Goal: Information Seeking & Learning: Find specific fact

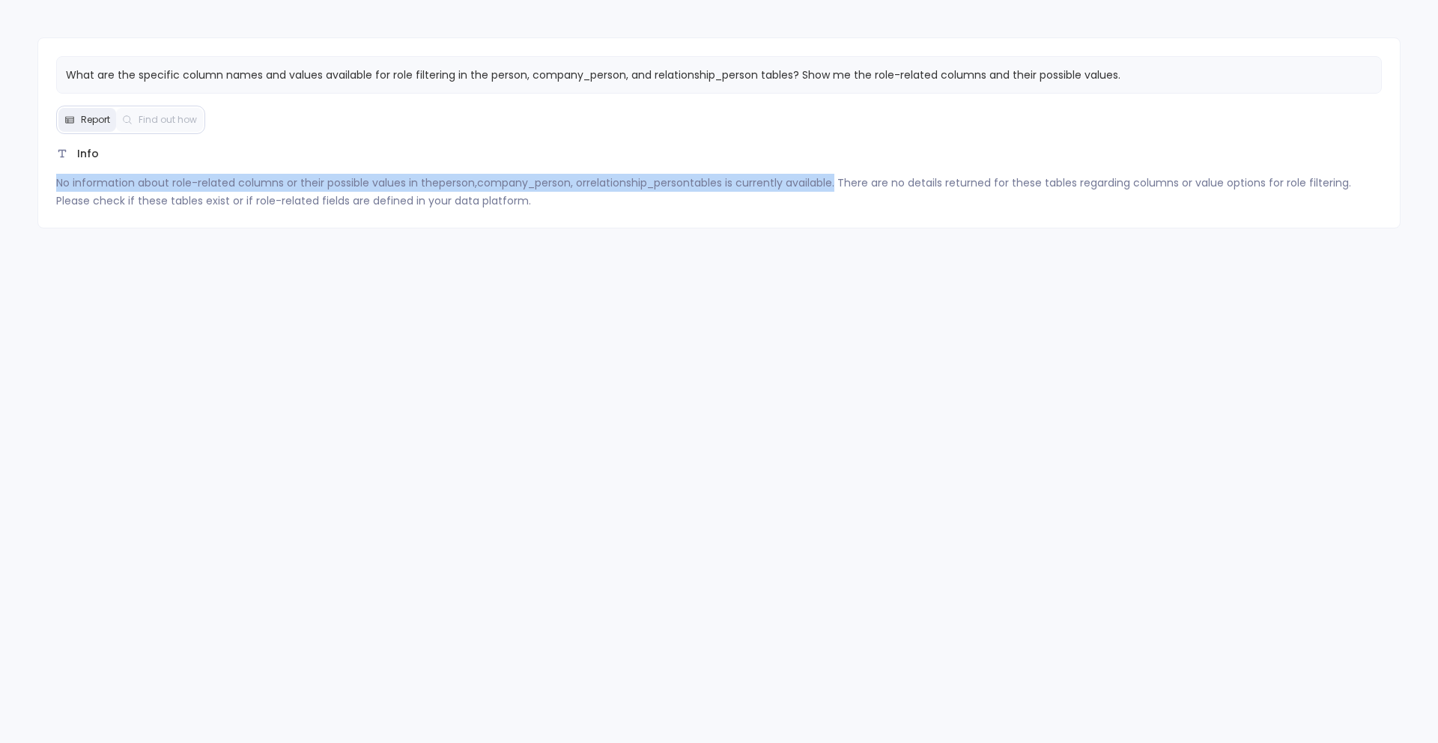
drag, startPoint x: 57, startPoint y: 185, endPoint x: 846, endPoint y: 185, distance: 788.6
click at [846, 186] on p "No information about role-related columns or their possible values in the perso…" at bounding box center [719, 192] width 1326 height 36
copy p "No information about role-related columns or their possible values in the perso…"
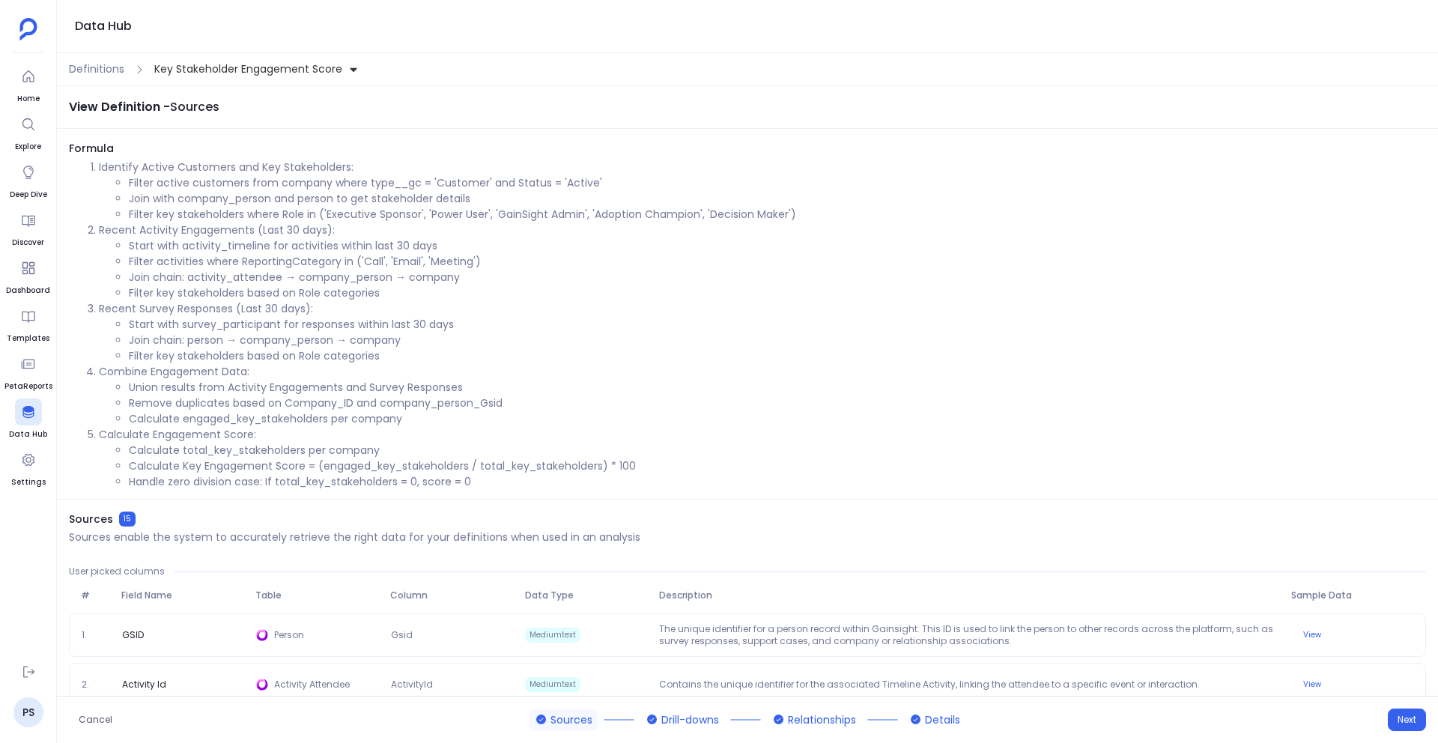
scroll to position [15, 0]
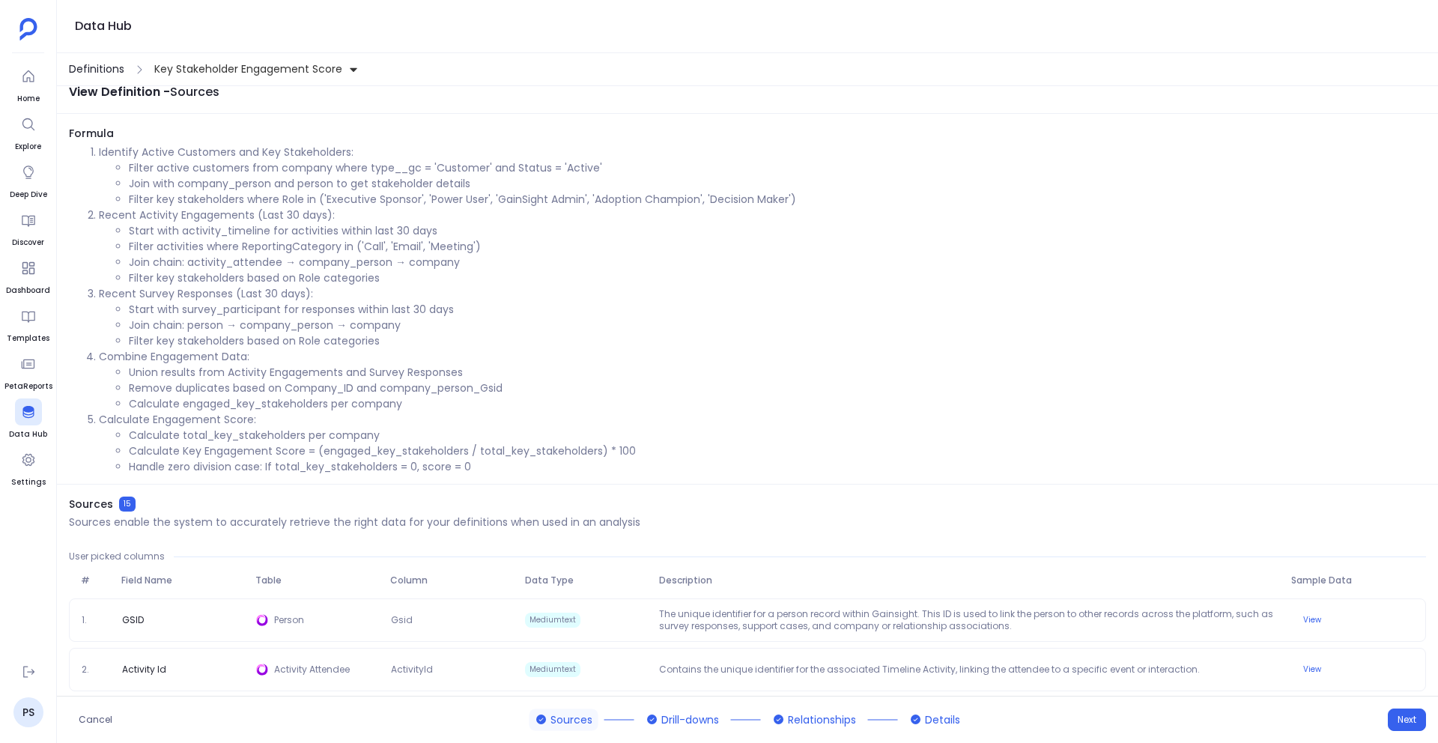
click at [91, 74] on span "Definitions" at bounding box center [96, 69] width 55 height 16
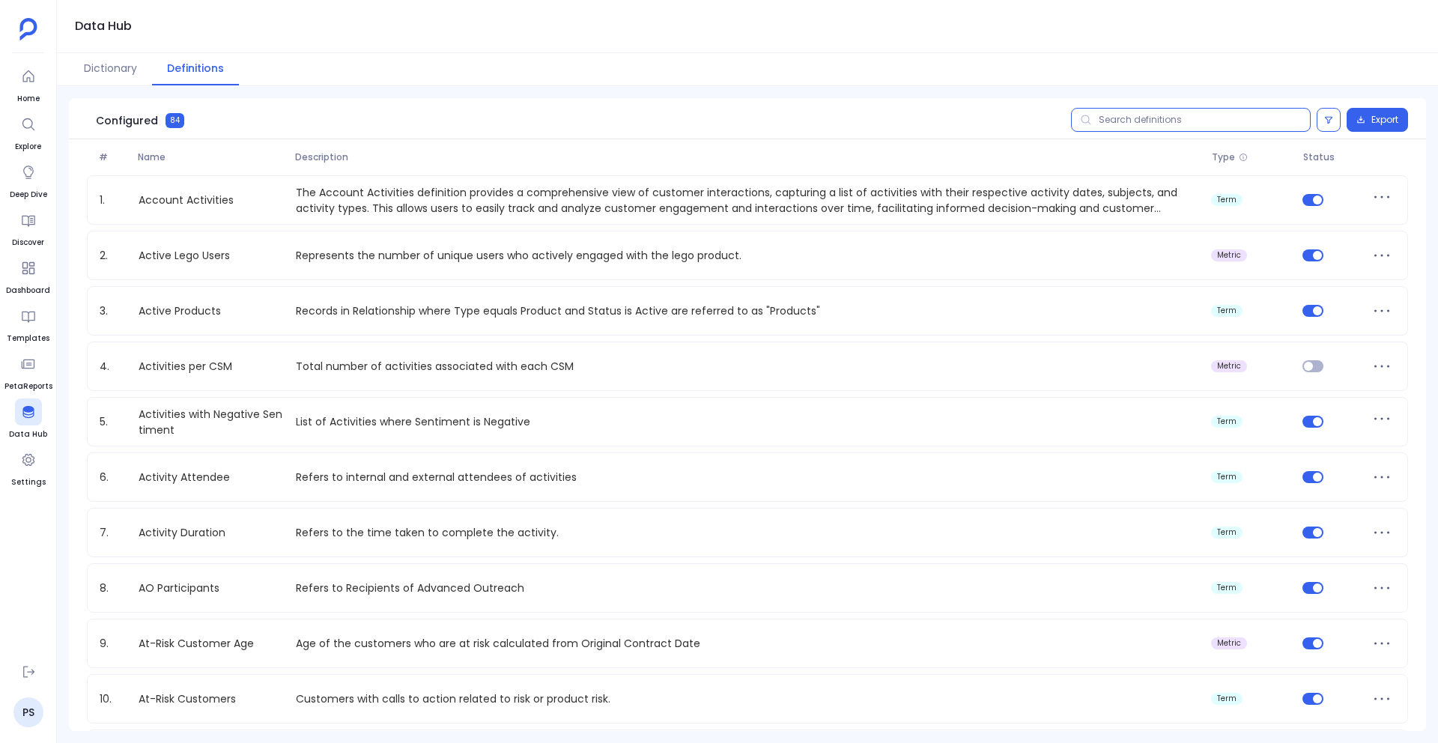
click at [1171, 118] on input "text" at bounding box center [1191, 120] width 240 height 24
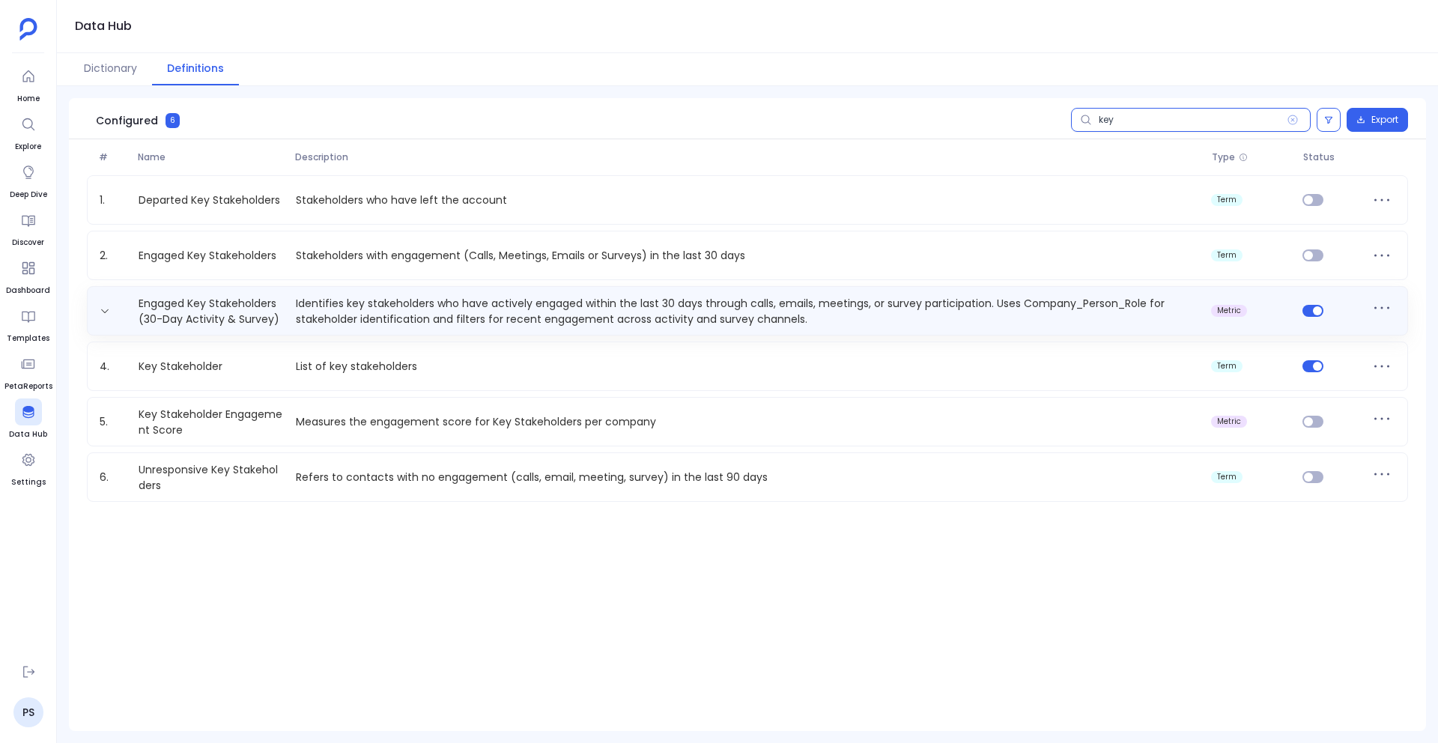
type input "key"
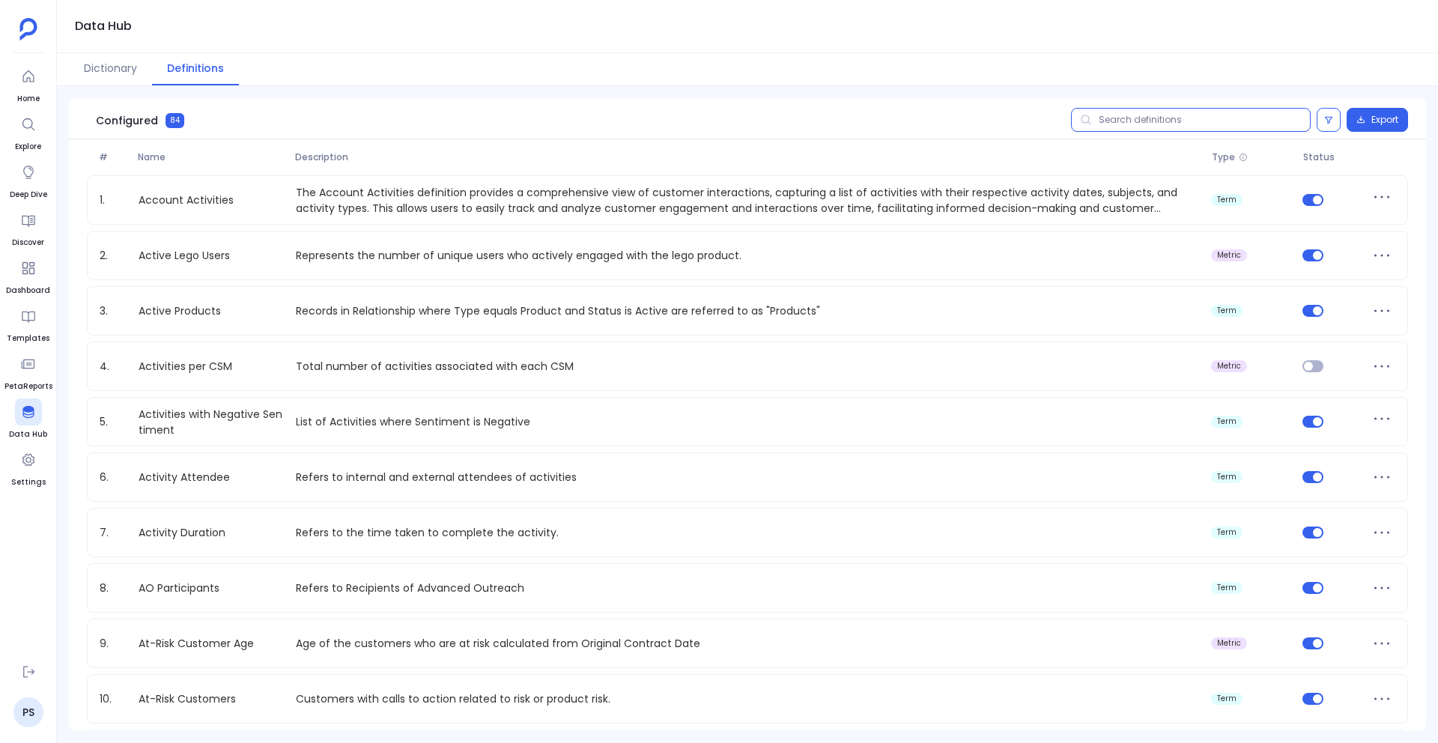
click at [1136, 120] on input "text" at bounding box center [1191, 120] width 240 height 24
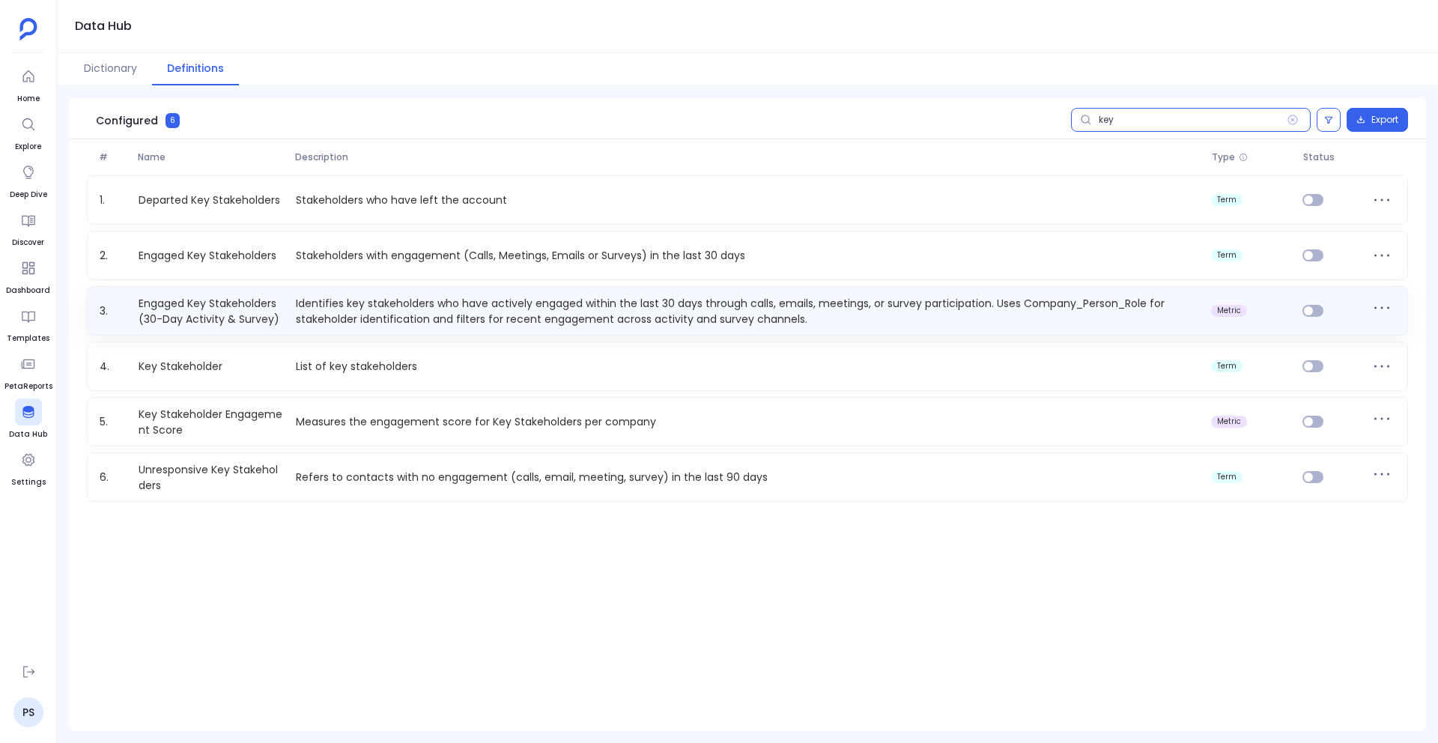
type input "key"
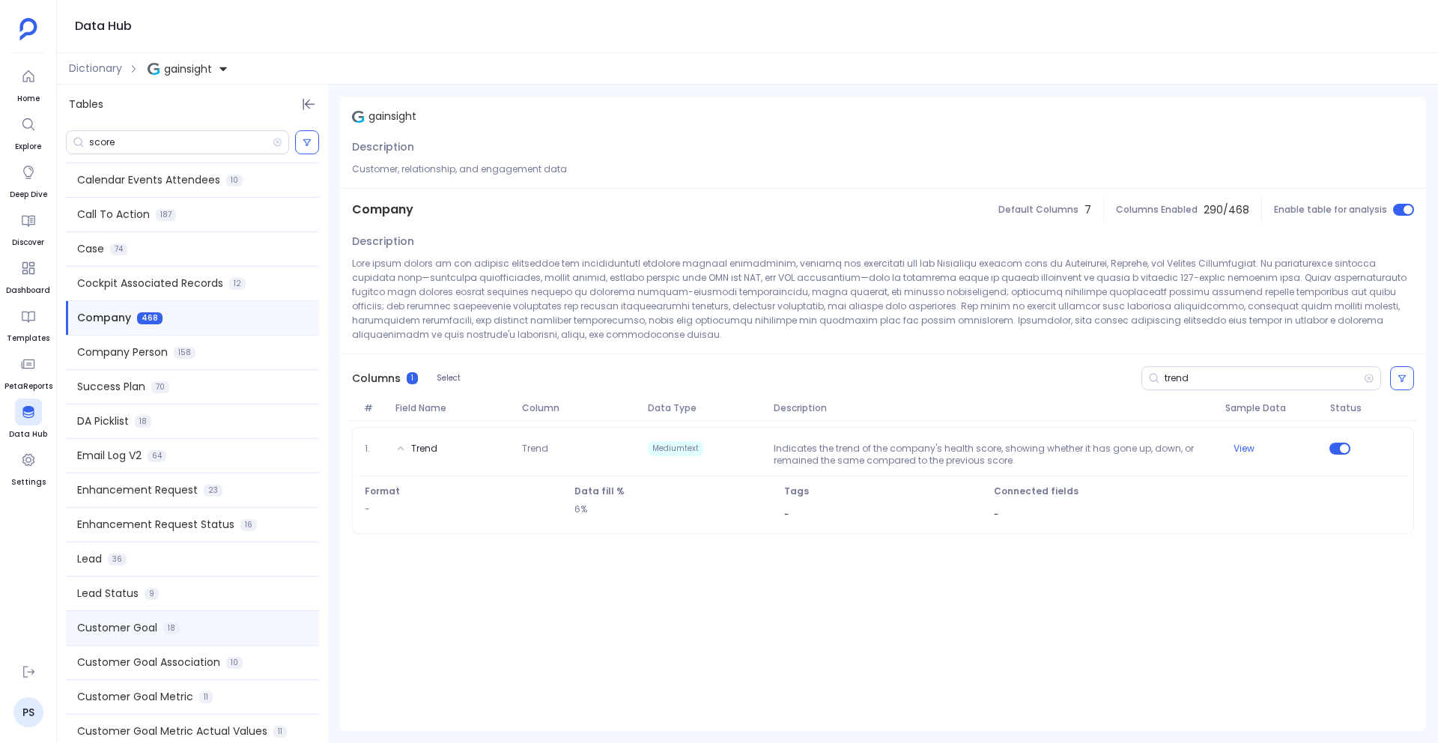
scroll to position [383, 0]
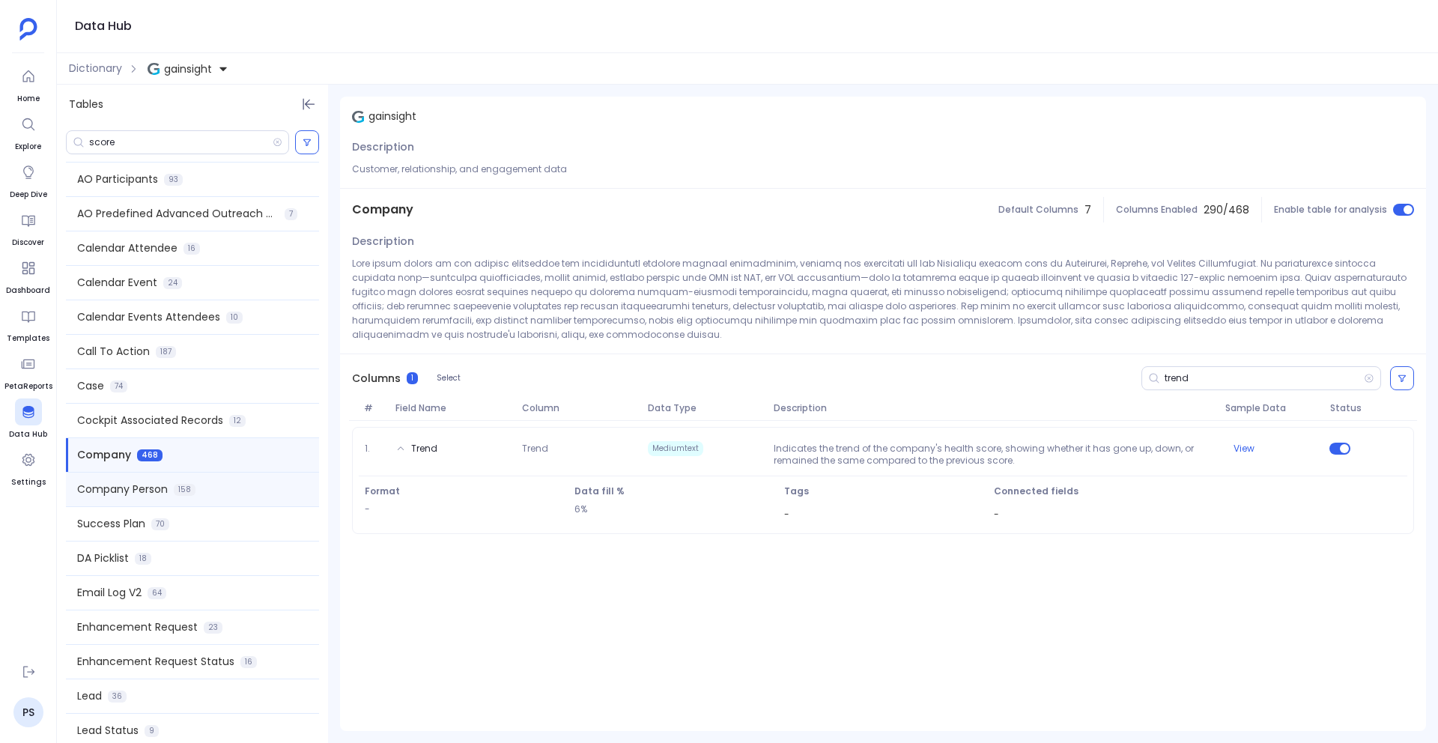
click at [225, 497] on div "Company Person 158" at bounding box center [192, 490] width 253 height 34
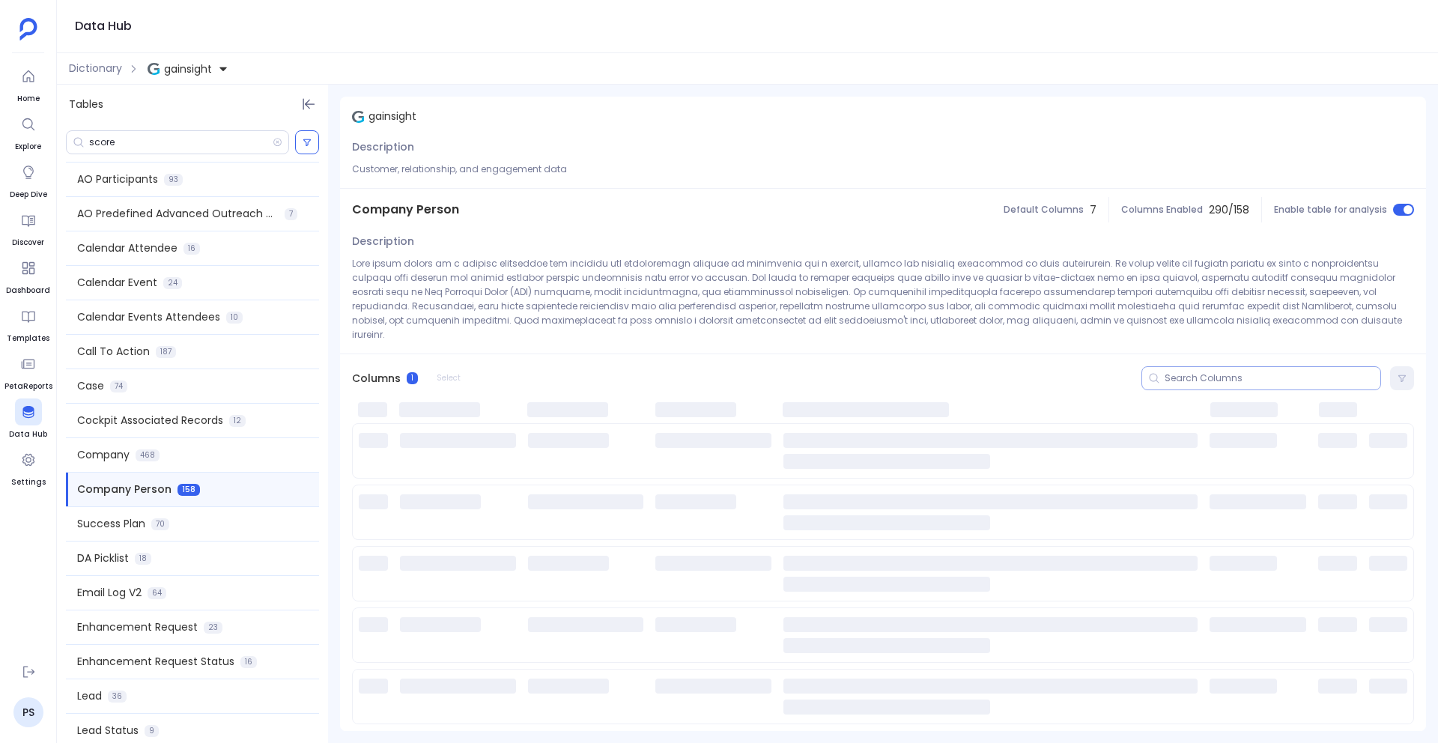
click at [1193, 372] on input at bounding box center [1273, 378] width 216 height 12
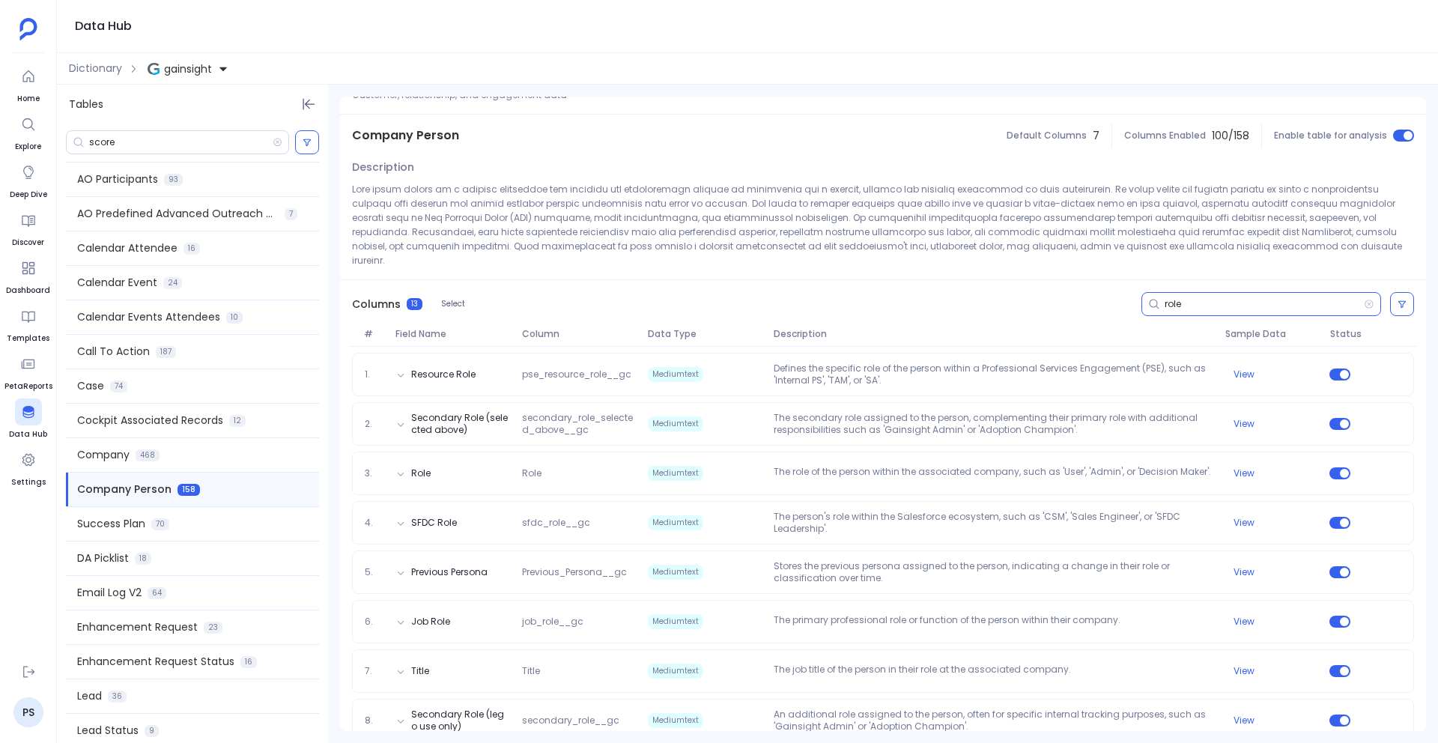
scroll to position [0, 0]
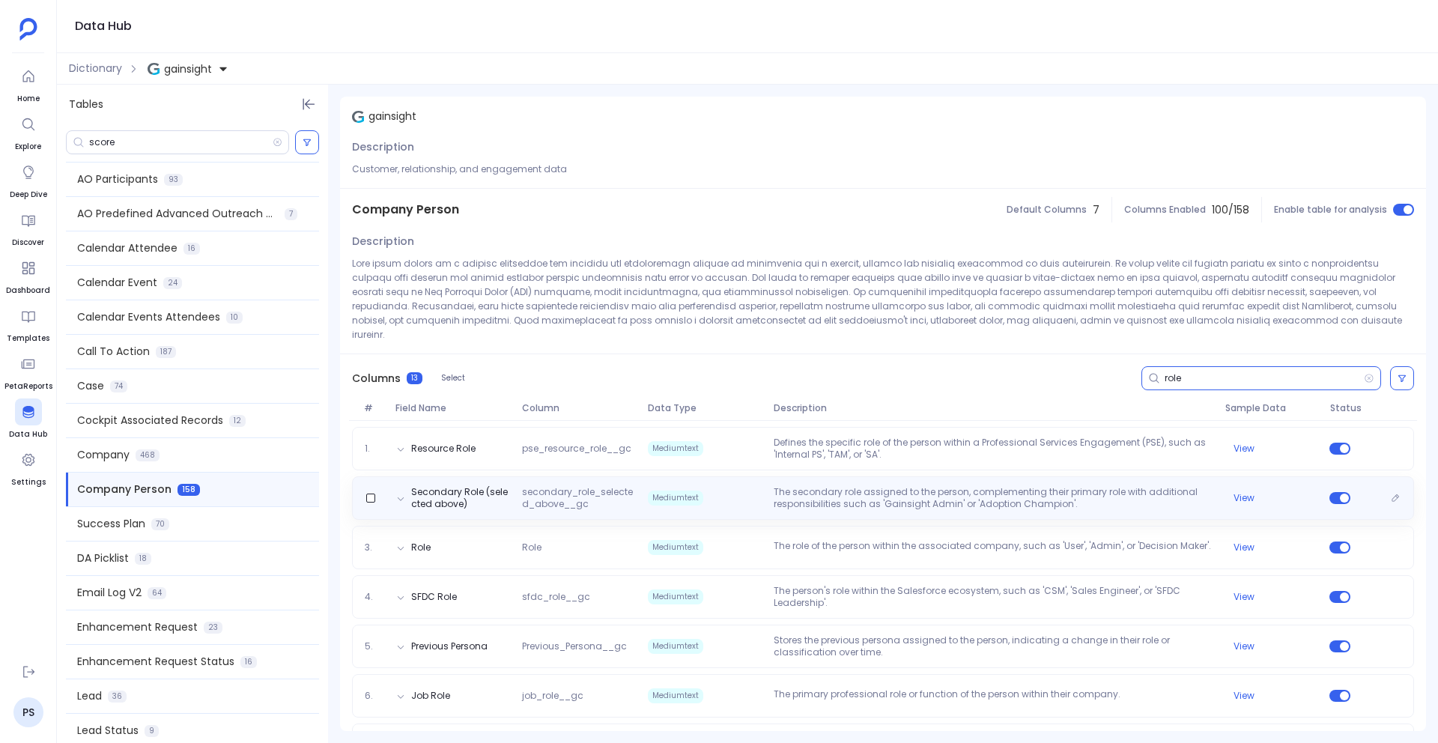
type input "role"
click at [668, 491] on span "Mediumtext" at bounding box center [675, 498] width 55 height 15
